Goal: Transaction & Acquisition: Purchase product/service

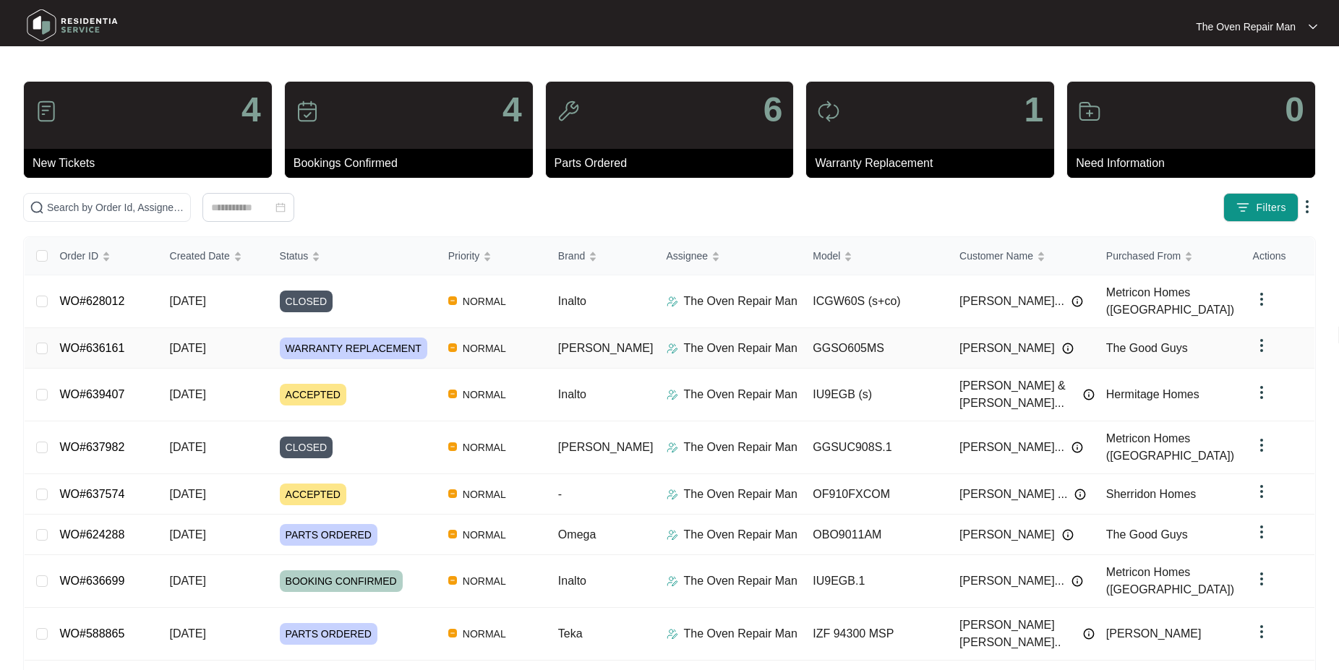
scroll to position [73, 0]
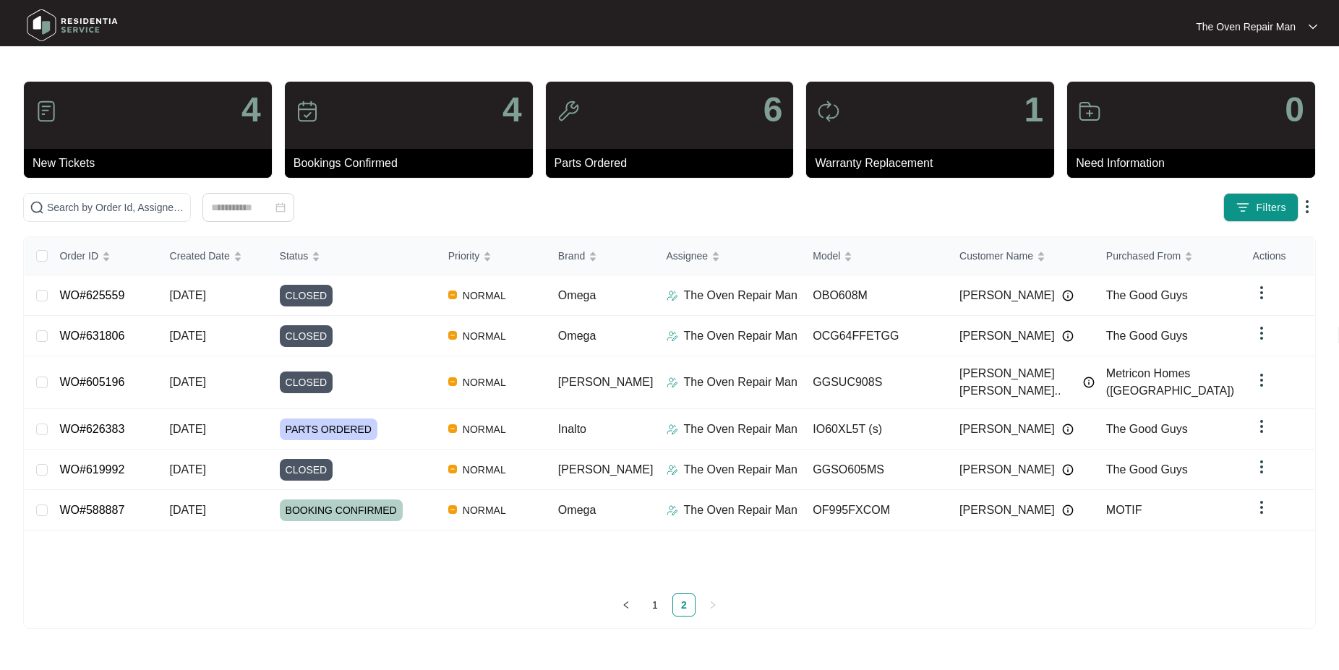
scroll to position [0, 0]
click at [101, 504] on link "WO#588887" at bounding box center [92, 510] width 65 height 12
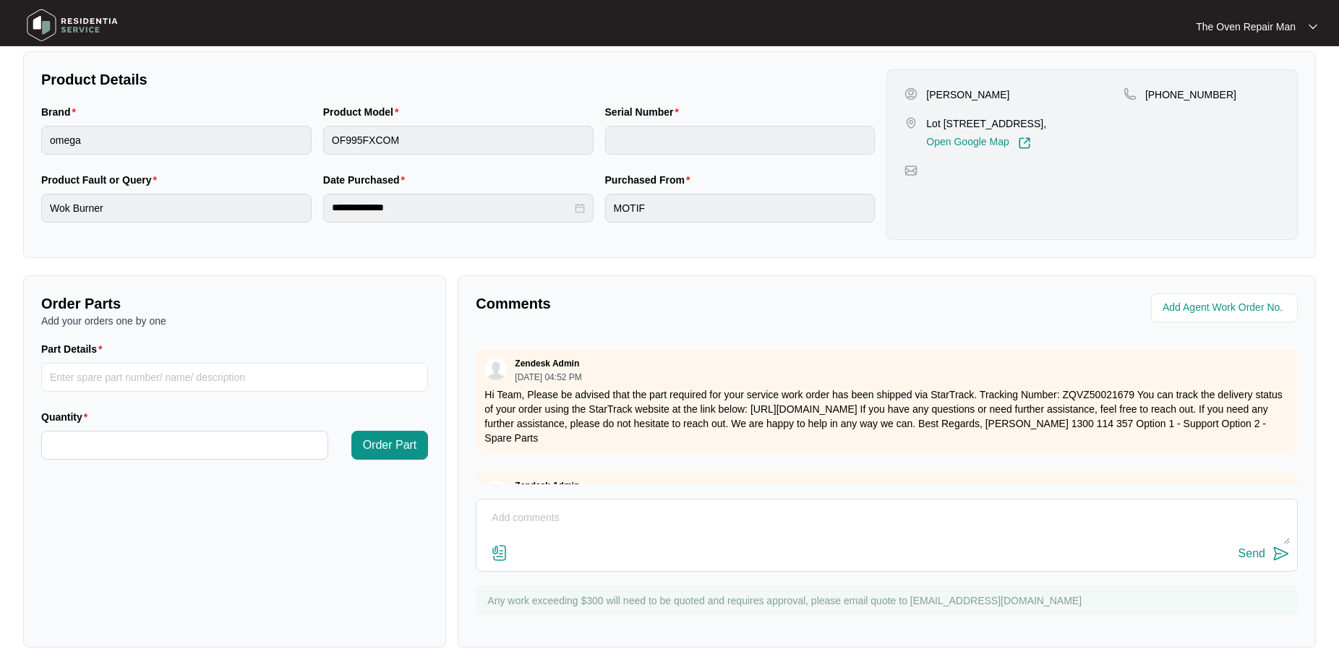
scroll to position [288, 0]
click at [156, 374] on input "Part Details" at bounding box center [234, 376] width 387 height 29
type input "KNOBS"
click at [158, 439] on input "Quantity" at bounding box center [184, 444] width 285 height 27
type input "*"
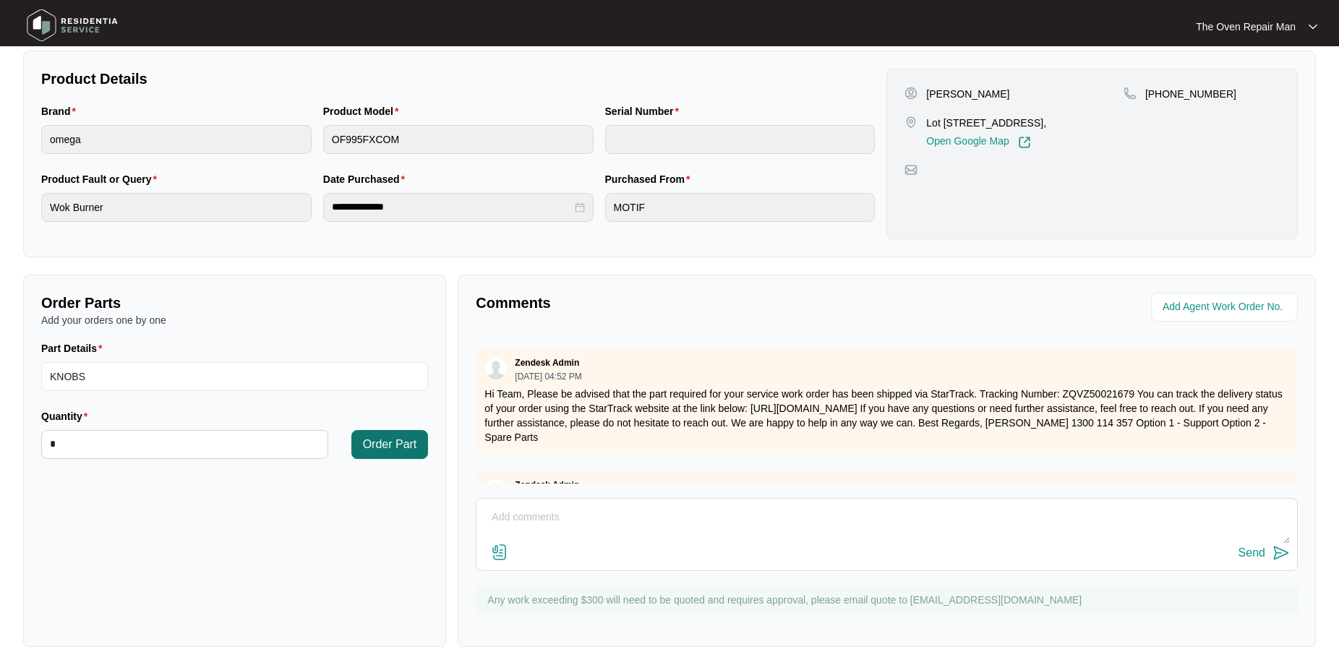
click at [374, 434] on button "Order Part" at bounding box center [389, 444] width 77 height 29
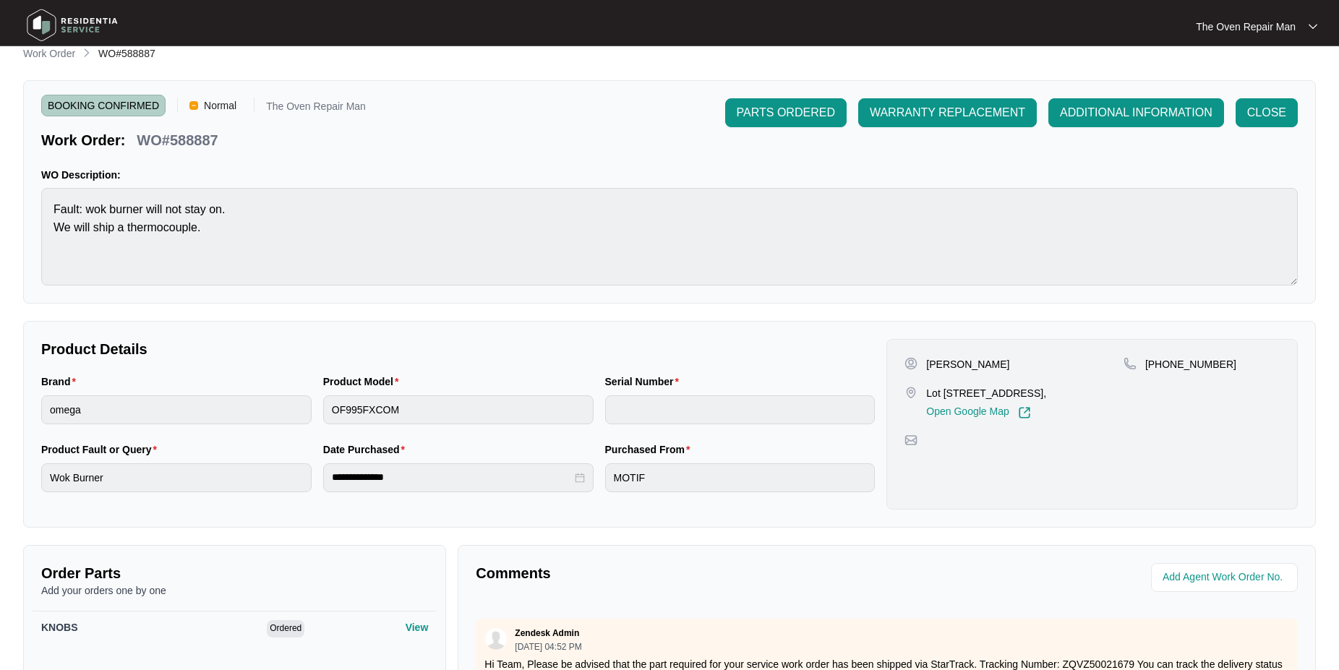
scroll to position [0, 0]
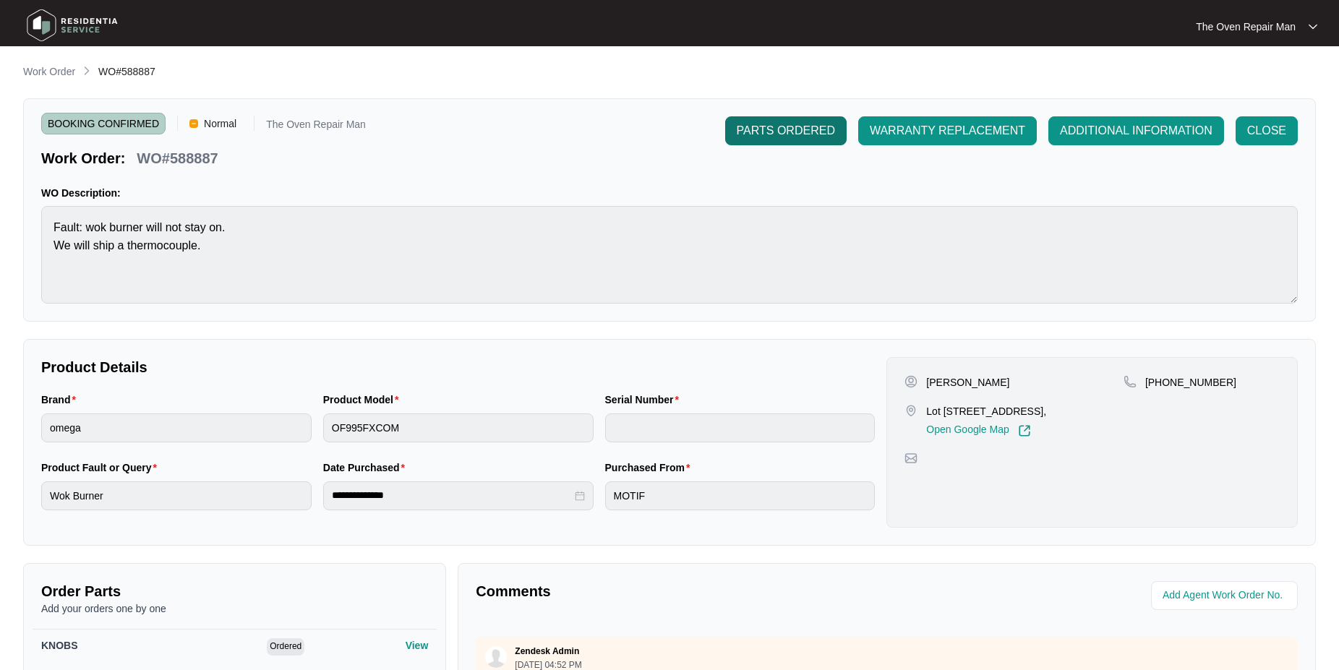
click at [778, 132] on span "PARTS ORDERED" at bounding box center [785, 130] width 98 height 17
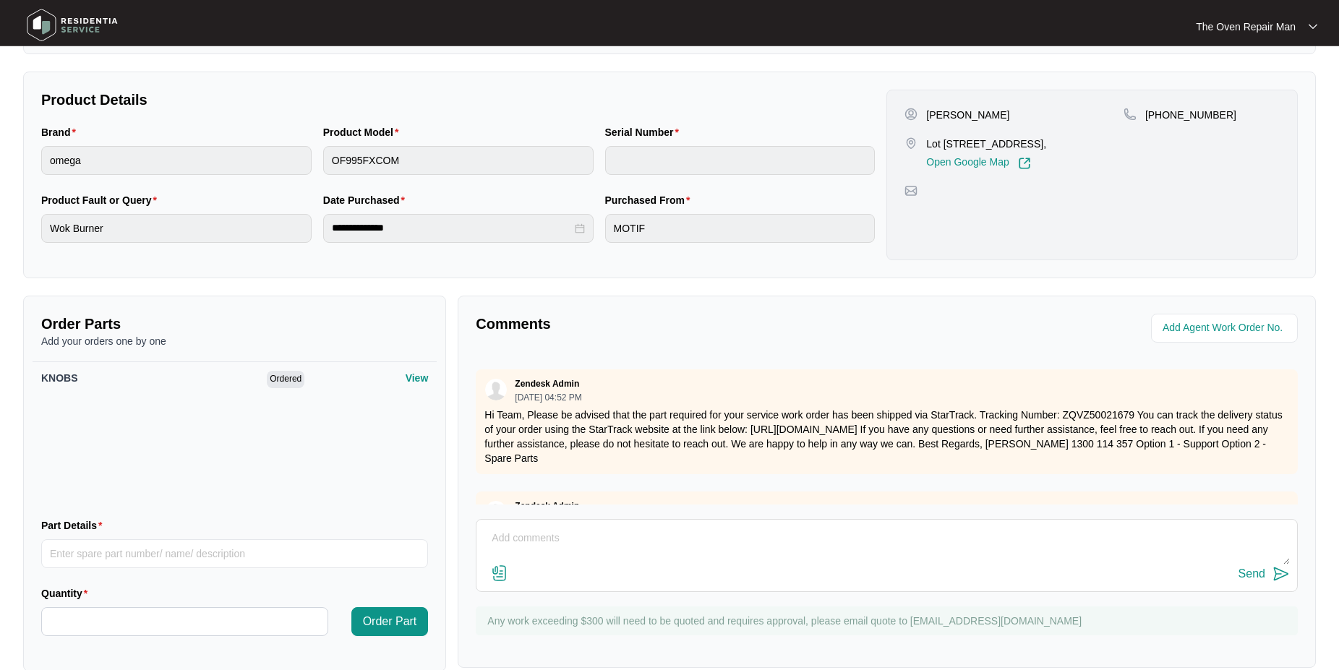
scroll to position [291, 0]
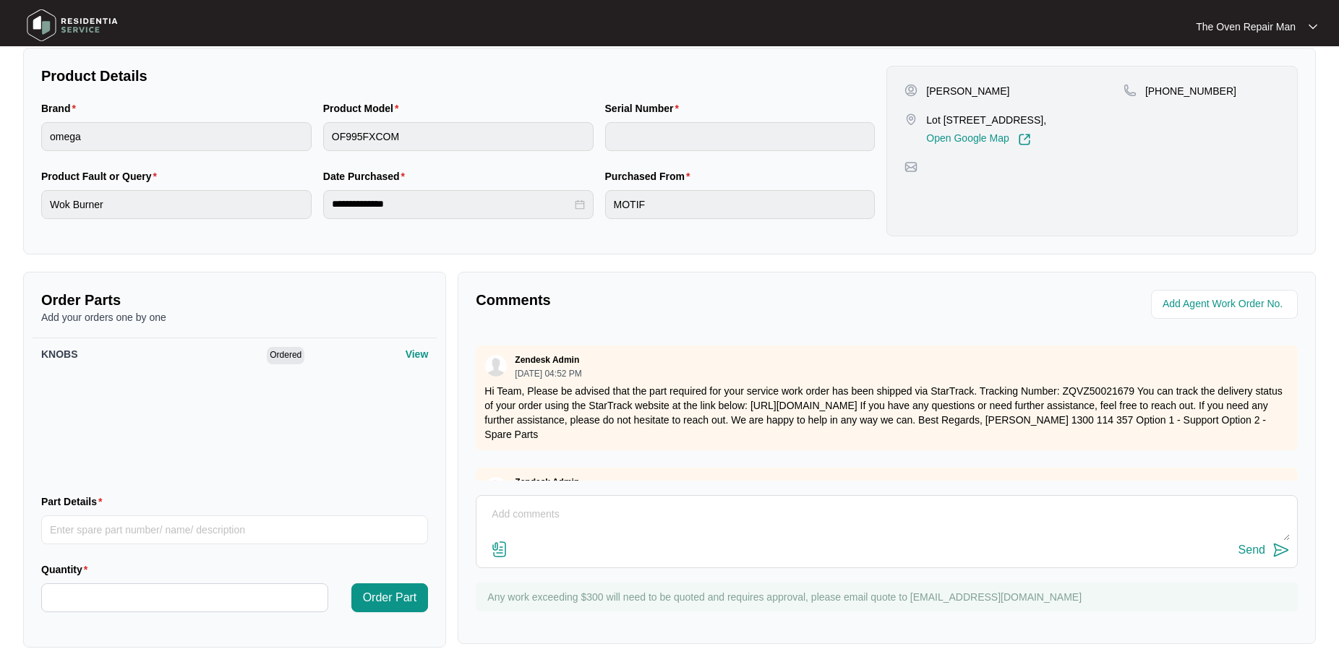
click at [533, 524] on textarea at bounding box center [887, 522] width 806 height 38
type textarea "g"
type textarea "Good Morning PO 9283A [STREET_ADDRESS] ( Close 2.30pm Fridays )"
click at [1279, 549] on img at bounding box center [1280, 549] width 17 height 17
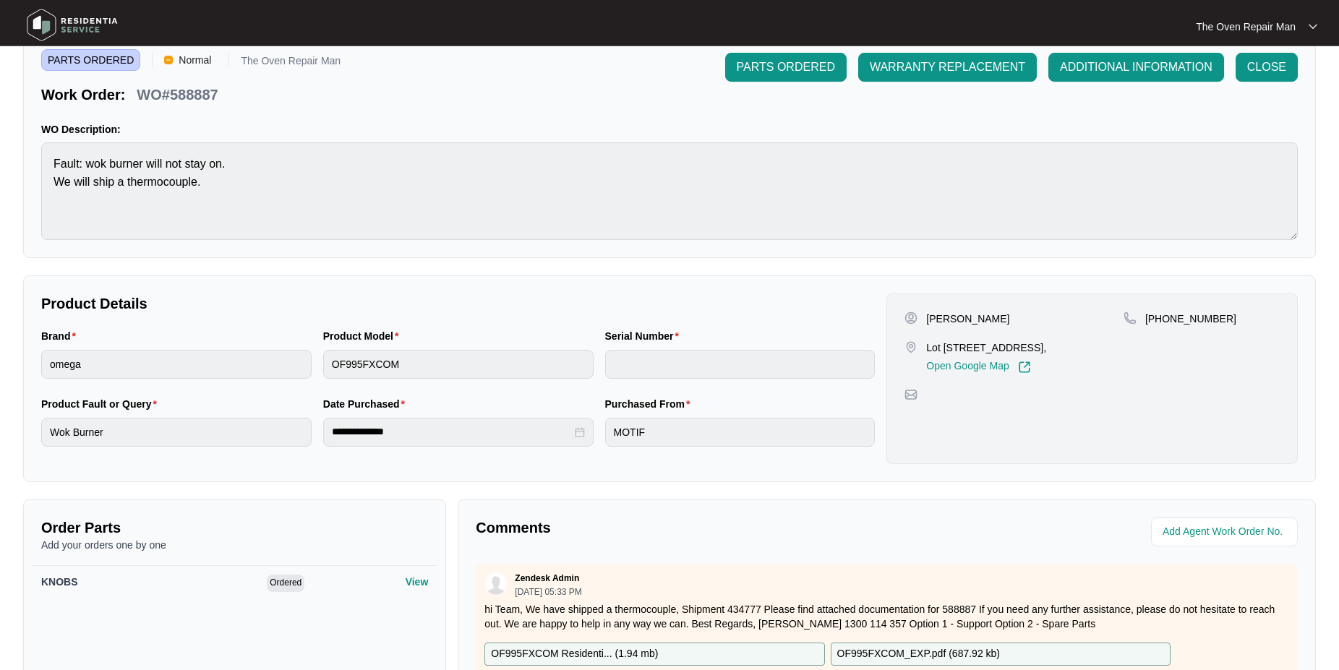
scroll to position [0, 0]
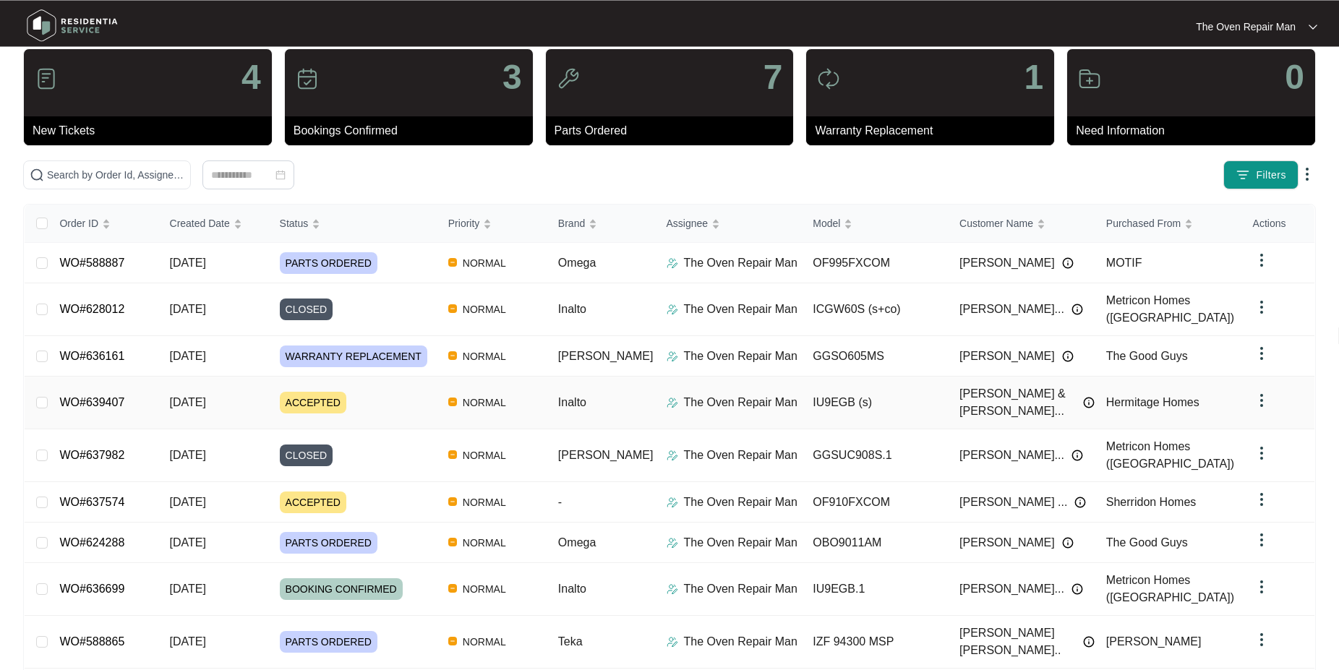
scroll to position [73, 0]
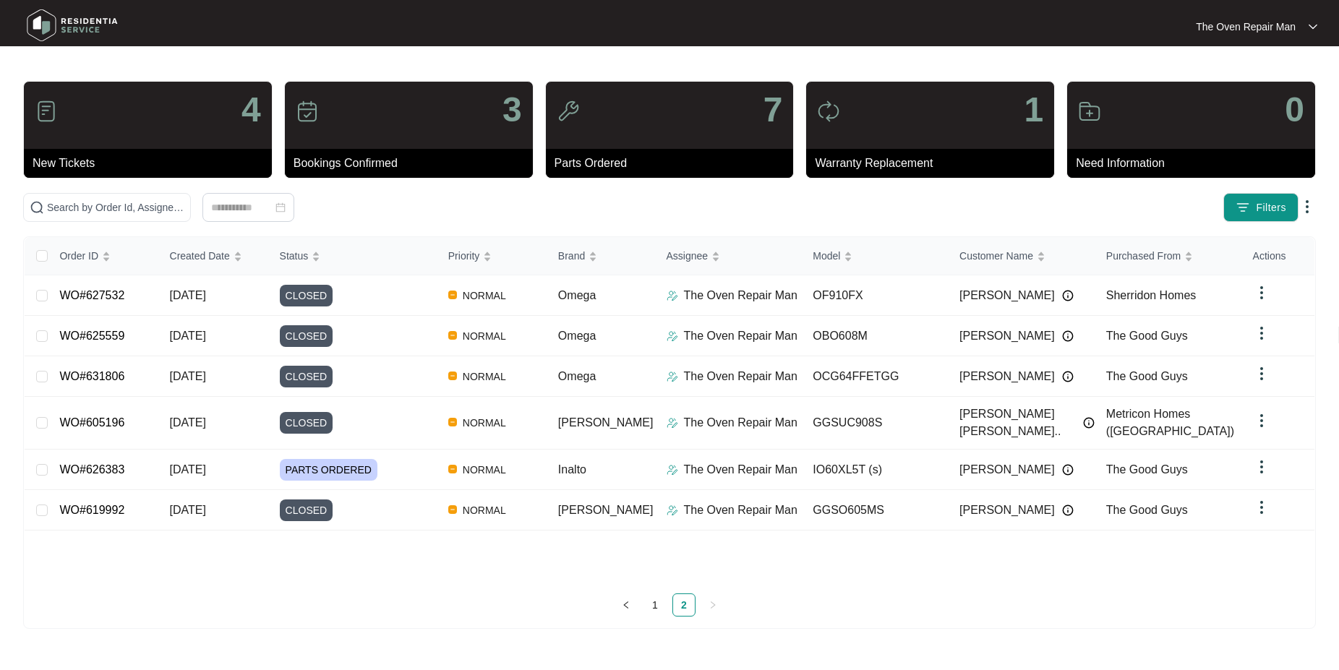
scroll to position [0, 0]
click at [104, 463] on link "WO#626383" at bounding box center [92, 469] width 65 height 12
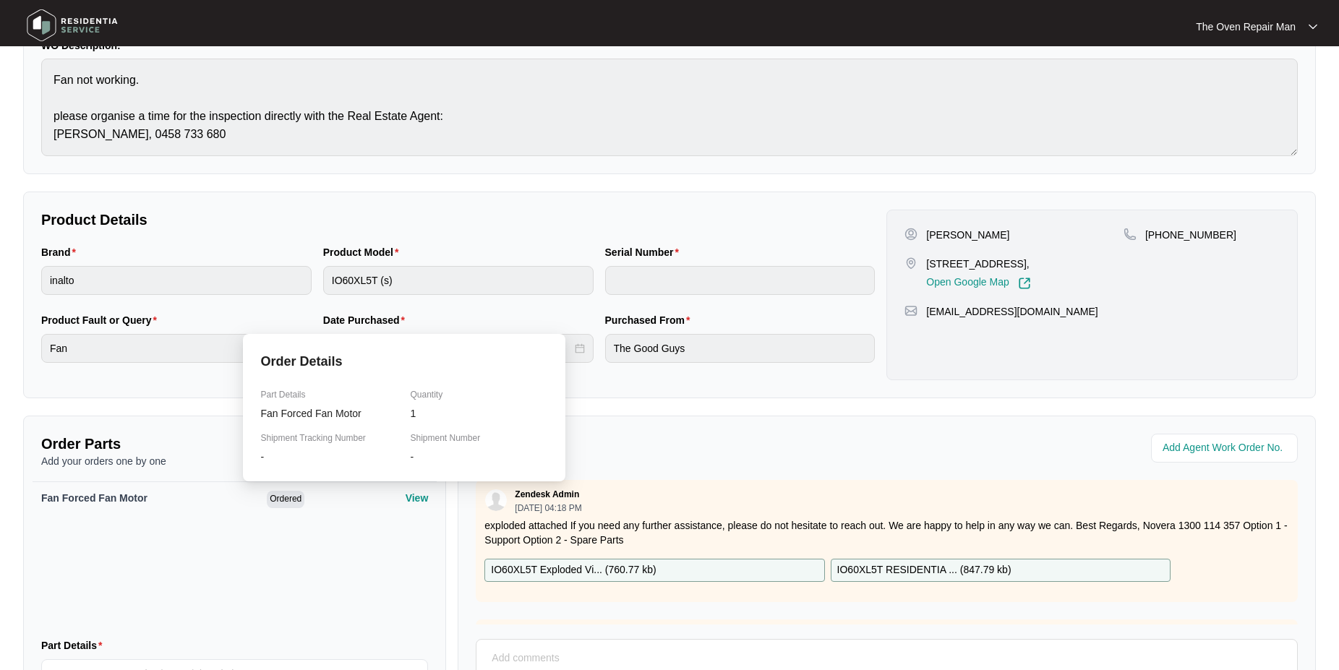
scroll to position [291, 0]
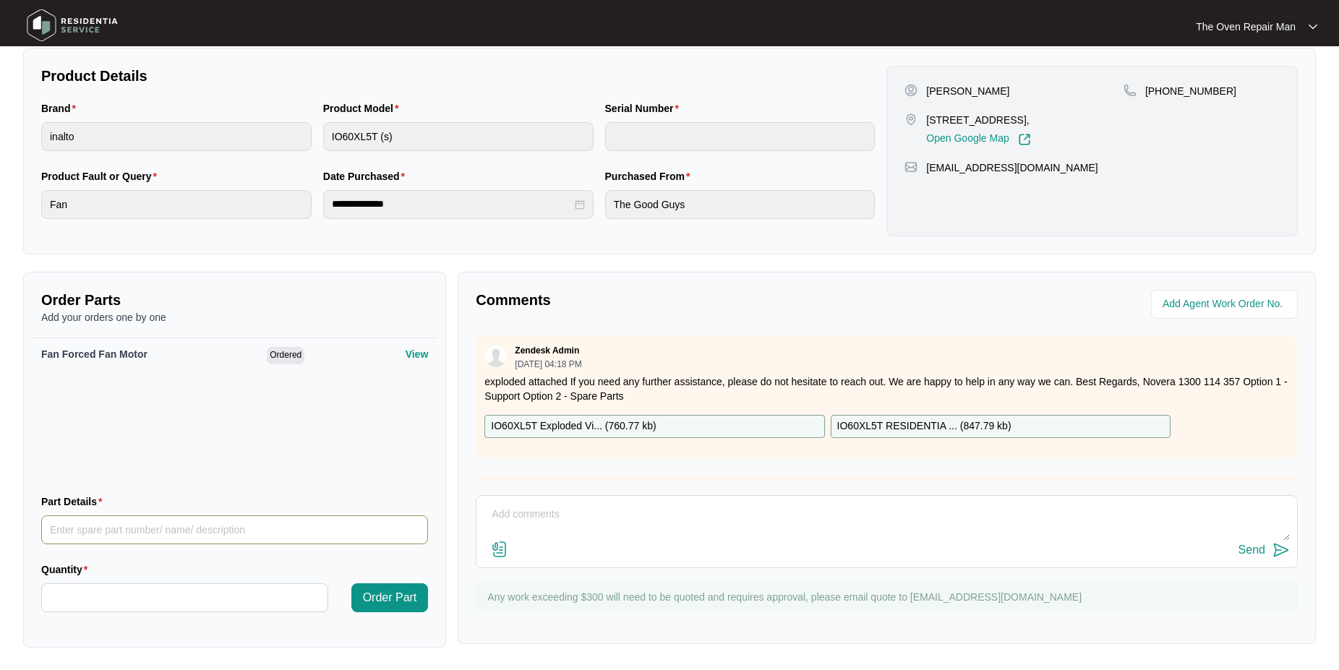
click at [86, 529] on input "Part Details" at bounding box center [234, 529] width 387 height 29
type input "SP11585"
click at [106, 591] on input "Quantity" at bounding box center [184, 597] width 285 height 27
type input "*"
click at [378, 590] on span "Order Part" at bounding box center [390, 597] width 54 height 17
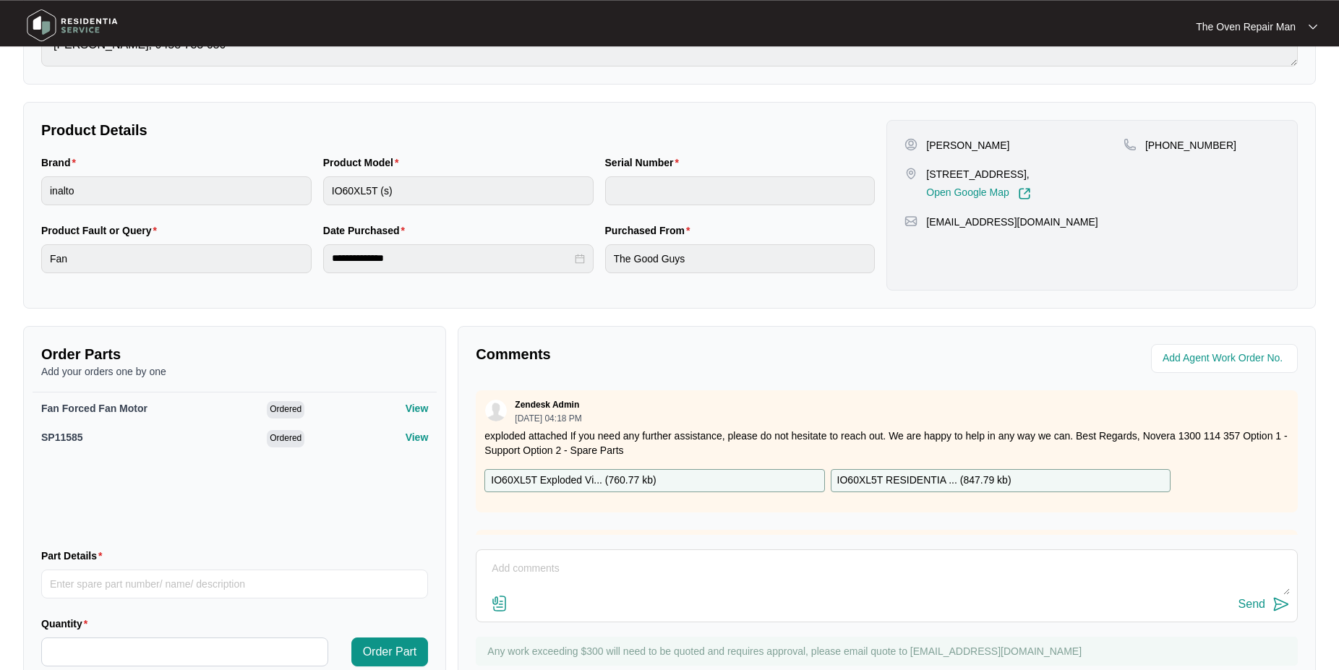
scroll to position [70, 0]
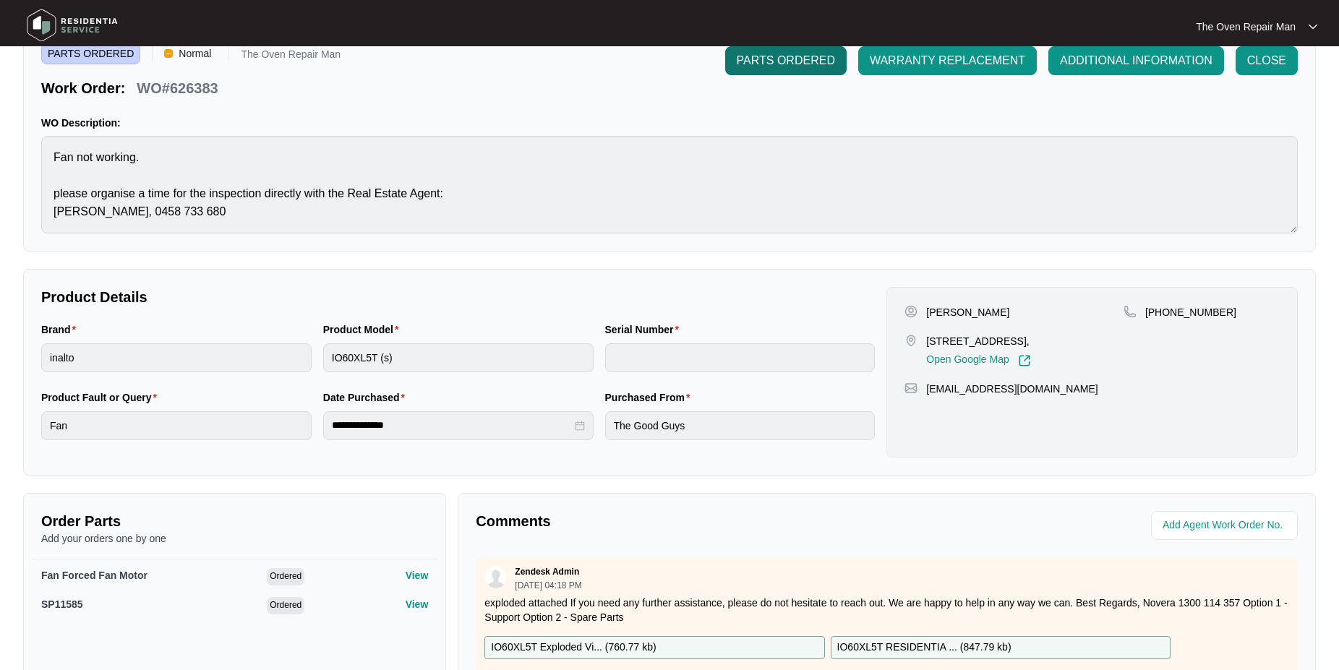
click at [783, 66] on span "PARTS ORDERED" at bounding box center [785, 60] width 98 height 17
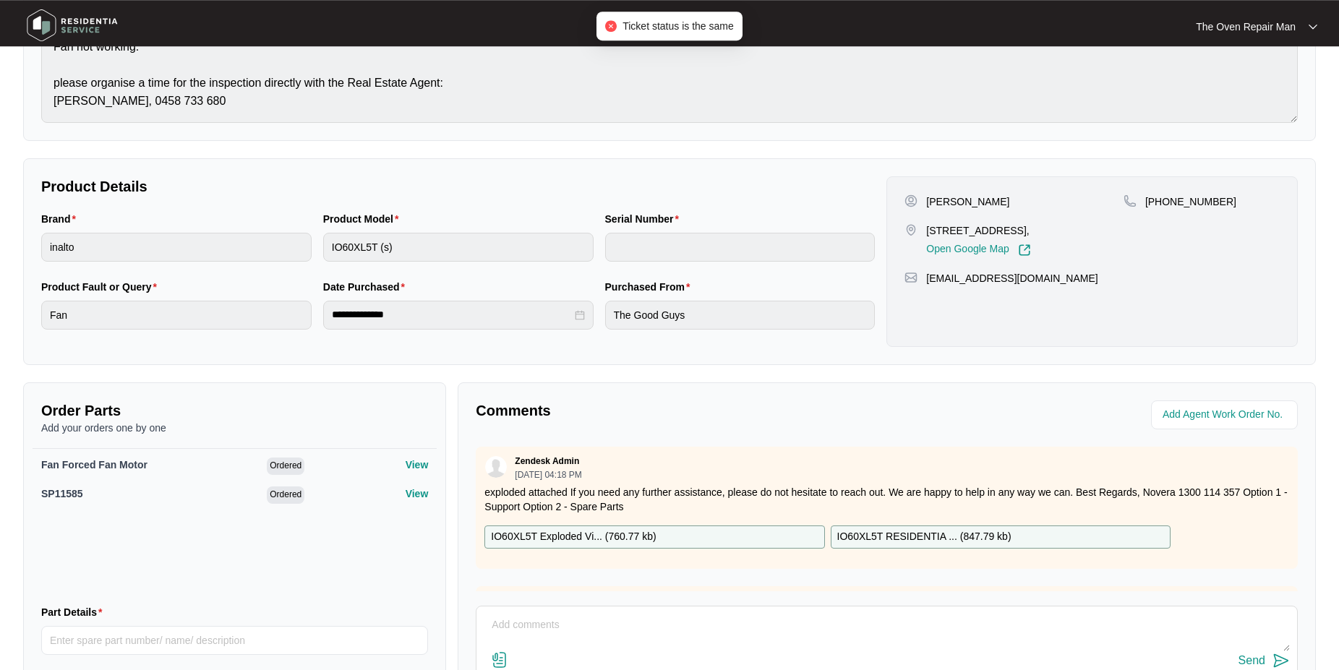
scroll to position [291, 0]
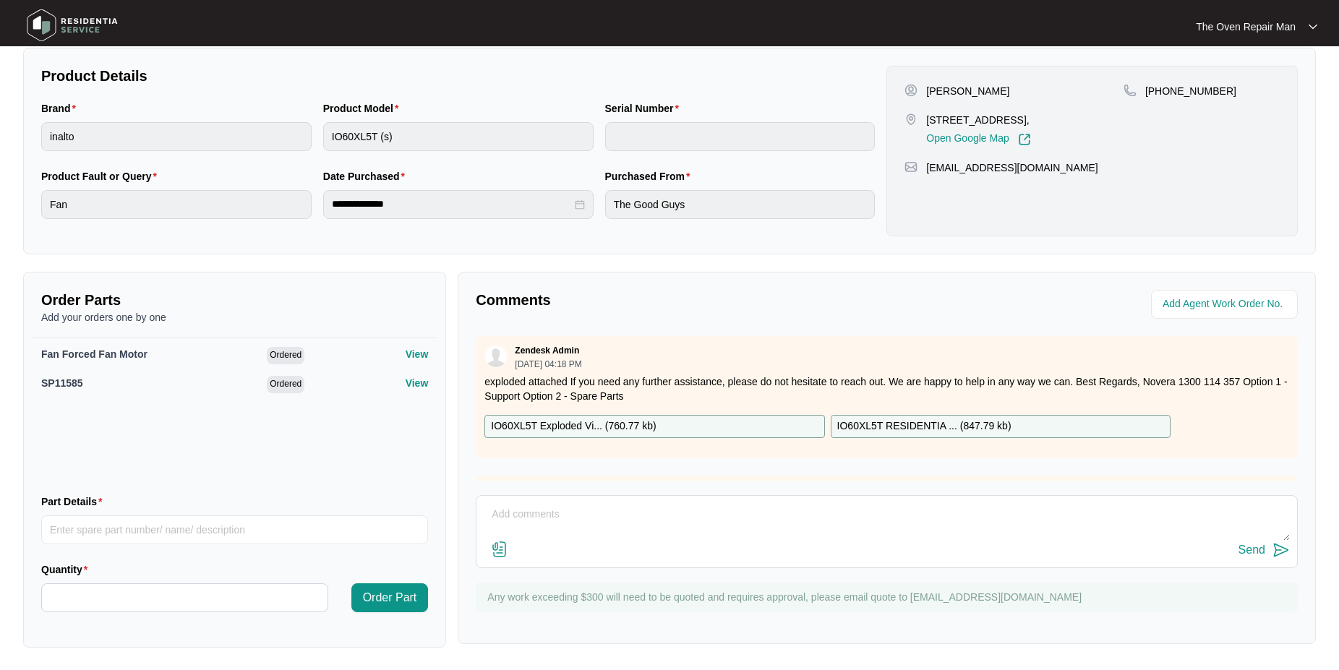
click at [536, 522] on textarea at bounding box center [887, 522] width 806 height 38
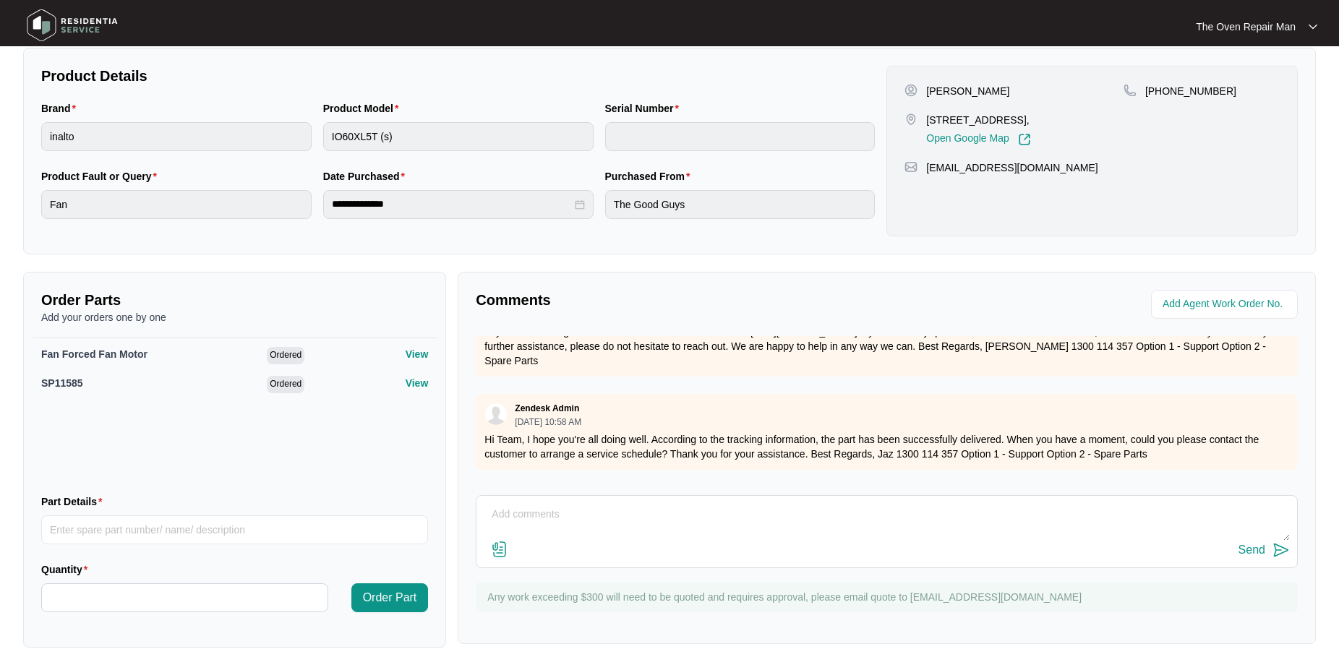
scroll to position [779, 0]
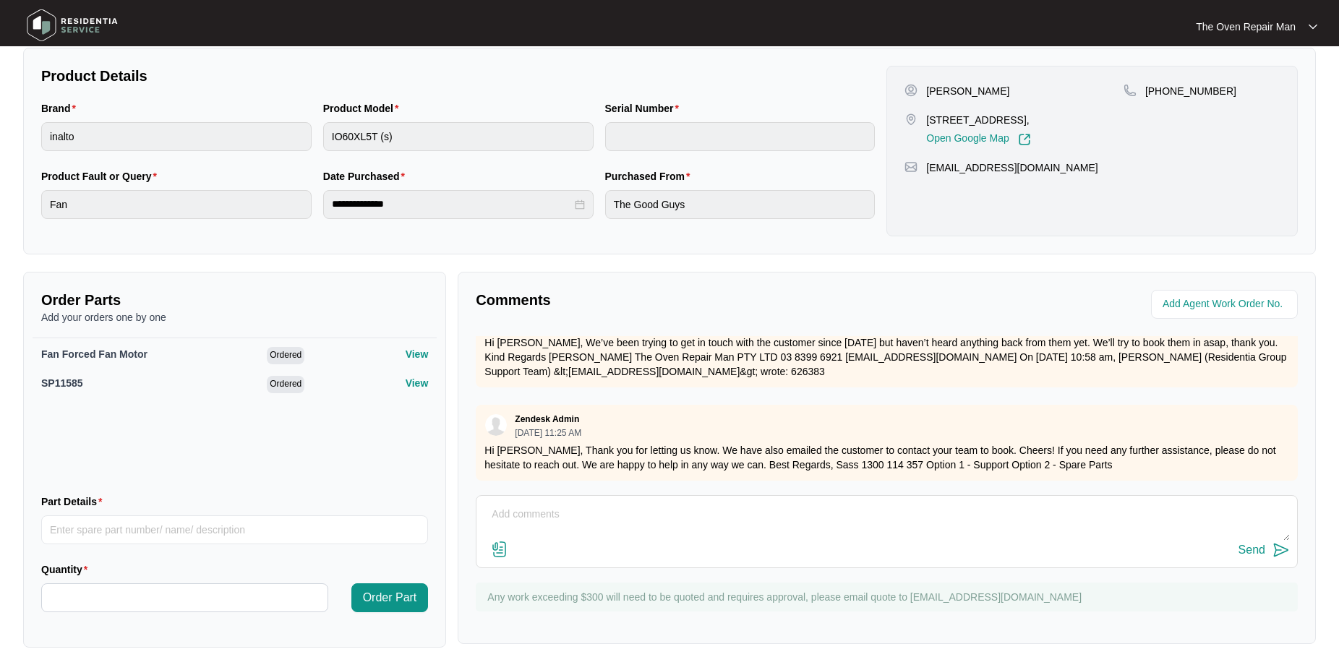
click at [617, 516] on textarea at bounding box center [887, 522] width 806 height 38
type textarea "Good Morning Please note I have added a part required FF Element ( SP11585 ) PO…"
click at [1279, 554] on img at bounding box center [1280, 549] width 17 height 17
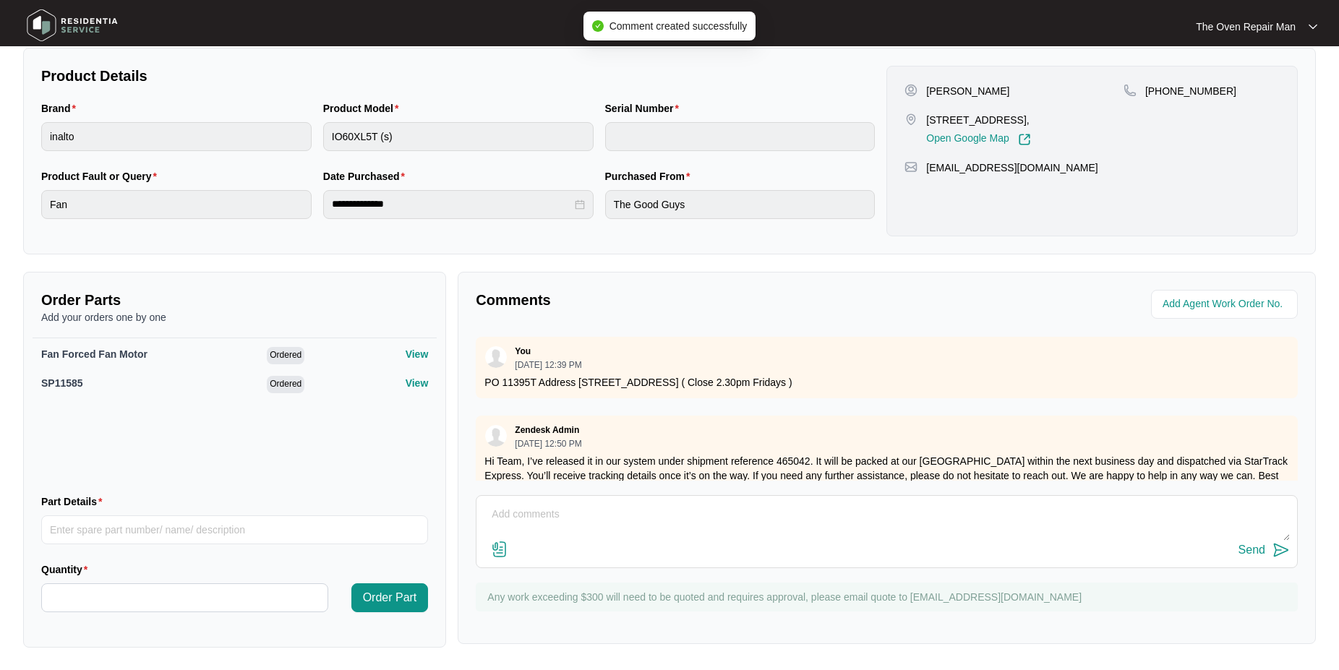
scroll to position [202, 0]
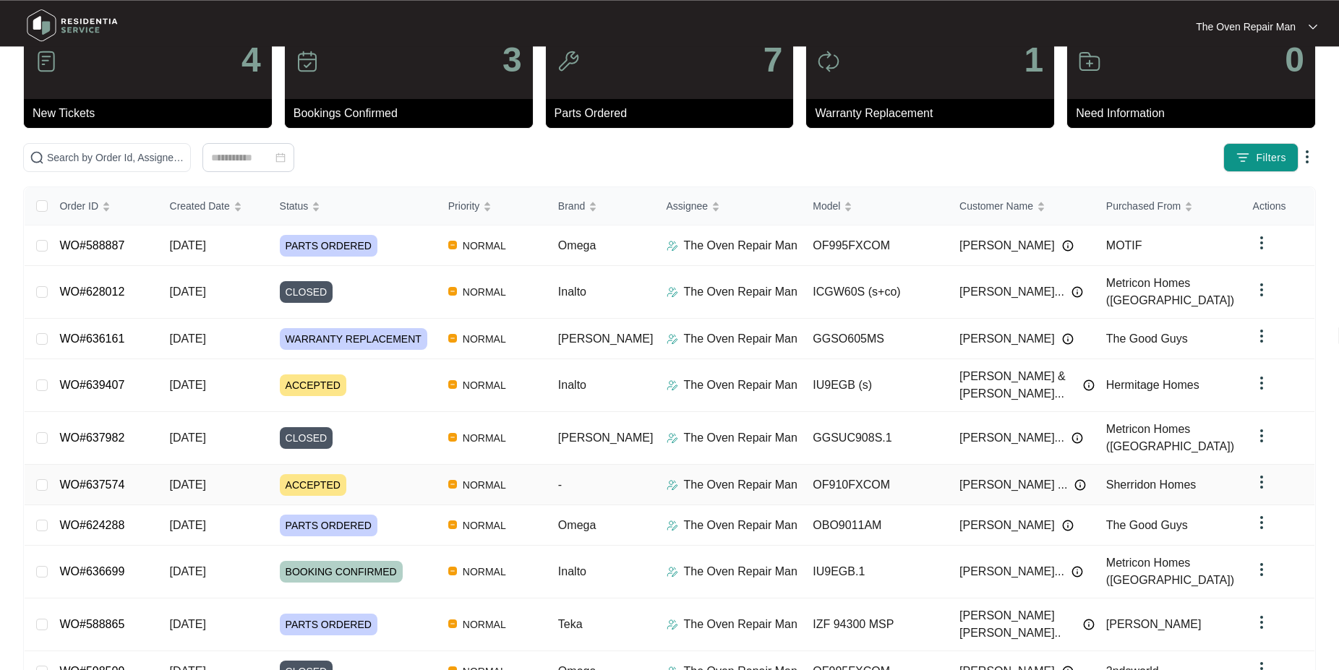
scroll to position [73, 0]
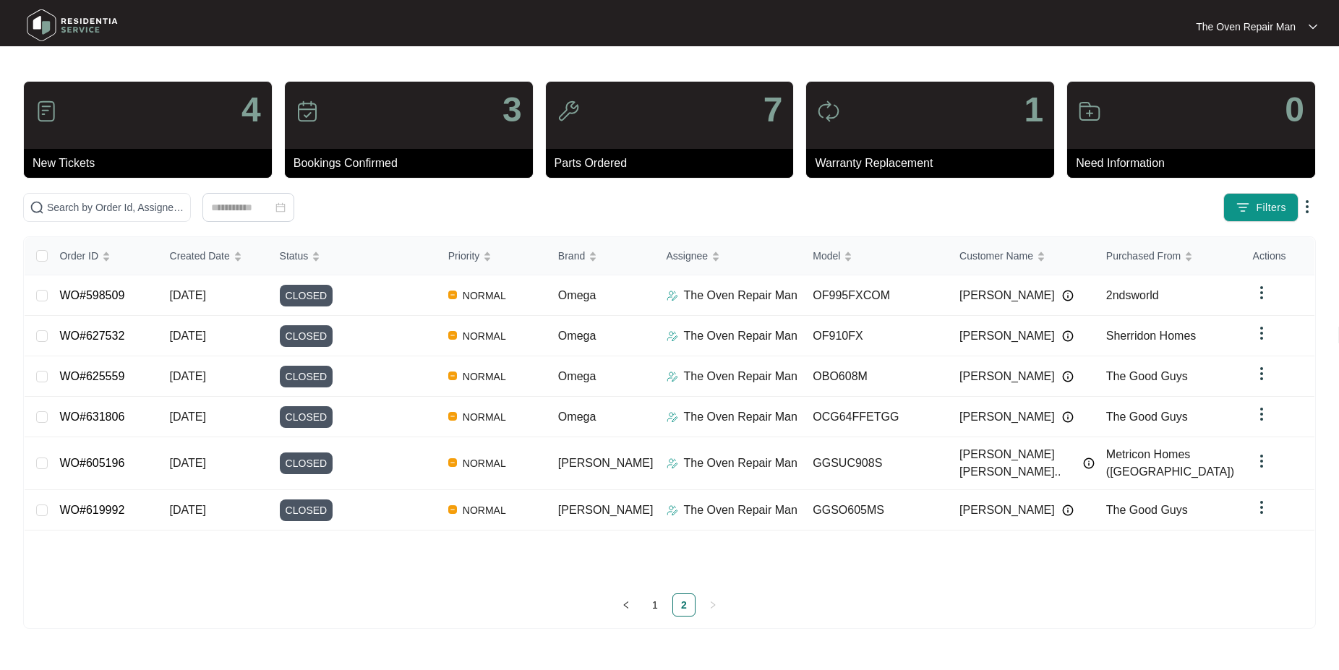
scroll to position [0, 0]
click at [652, 607] on link "1" at bounding box center [661, 605] width 22 height 22
